Goal: Task Accomplishment & Management: Manage account settings

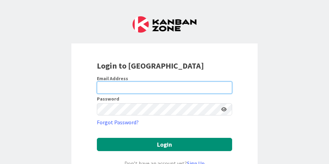
type input "[EMAIL_ADDRESS][DOMAIN_NAME]"
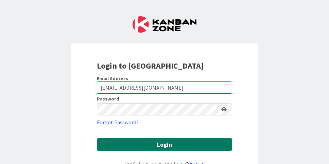
click at [124, 143] on button "Login" at bounding box center [164, 144] width 135 height 13
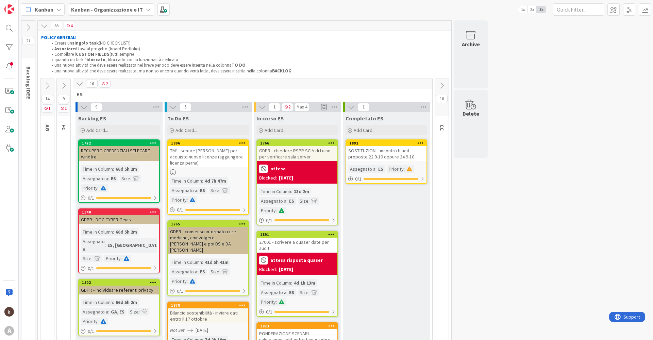
click at [329, 86] on icon at bounding box center [441, 85] width 7 height 7
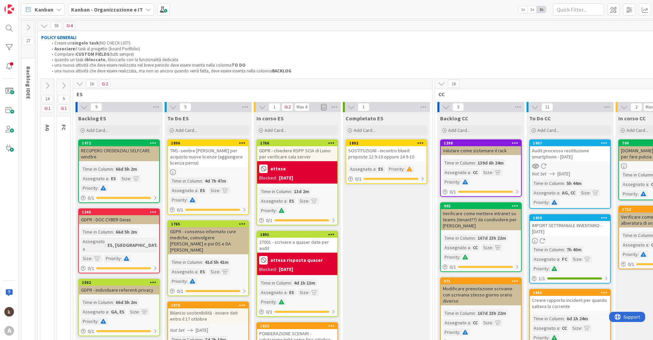
click at [82, 83] on icon at bounding box center [79, 83] width 7 height 7
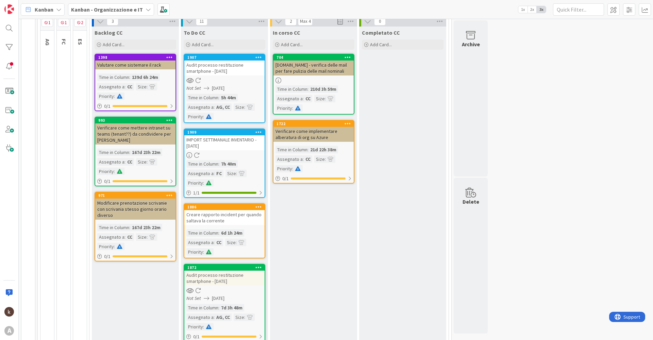
scroll to position [102, 0]
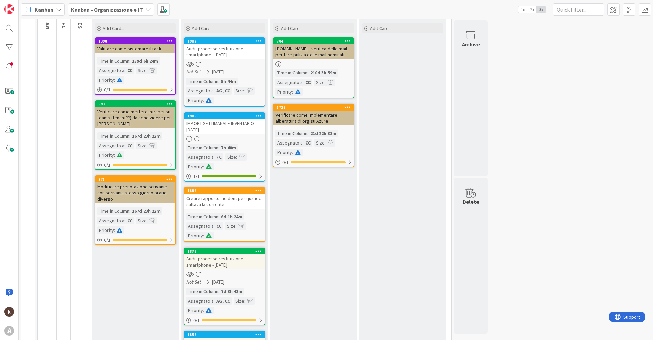
click at [259, 164] on icon at bounding box center [258, 251] width 6 height 5
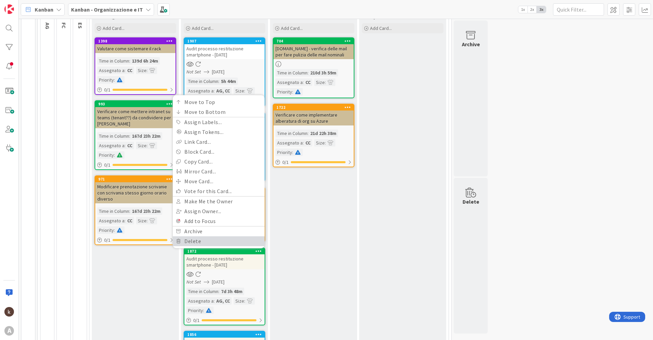
click at [243, 164] on link "Delete" at bounding box center [219, 241] width 92 height 10
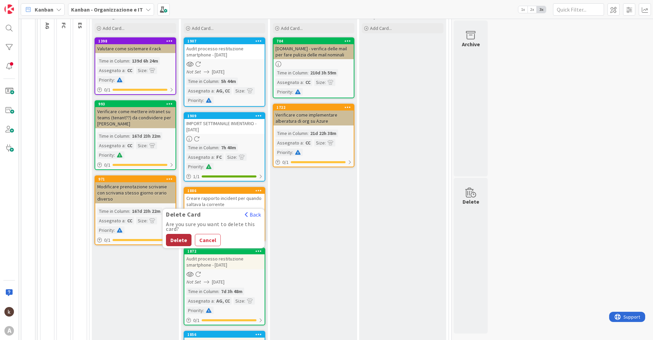
click at [184, 164] on button "Delete" at bounding box center [179, 240] width 26 height 12
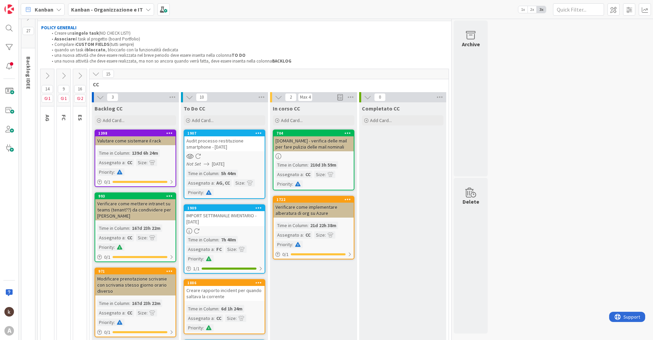
scroll to position [0, 0]
